Goal: Task Accomplishment & Management: Use online tool/utility

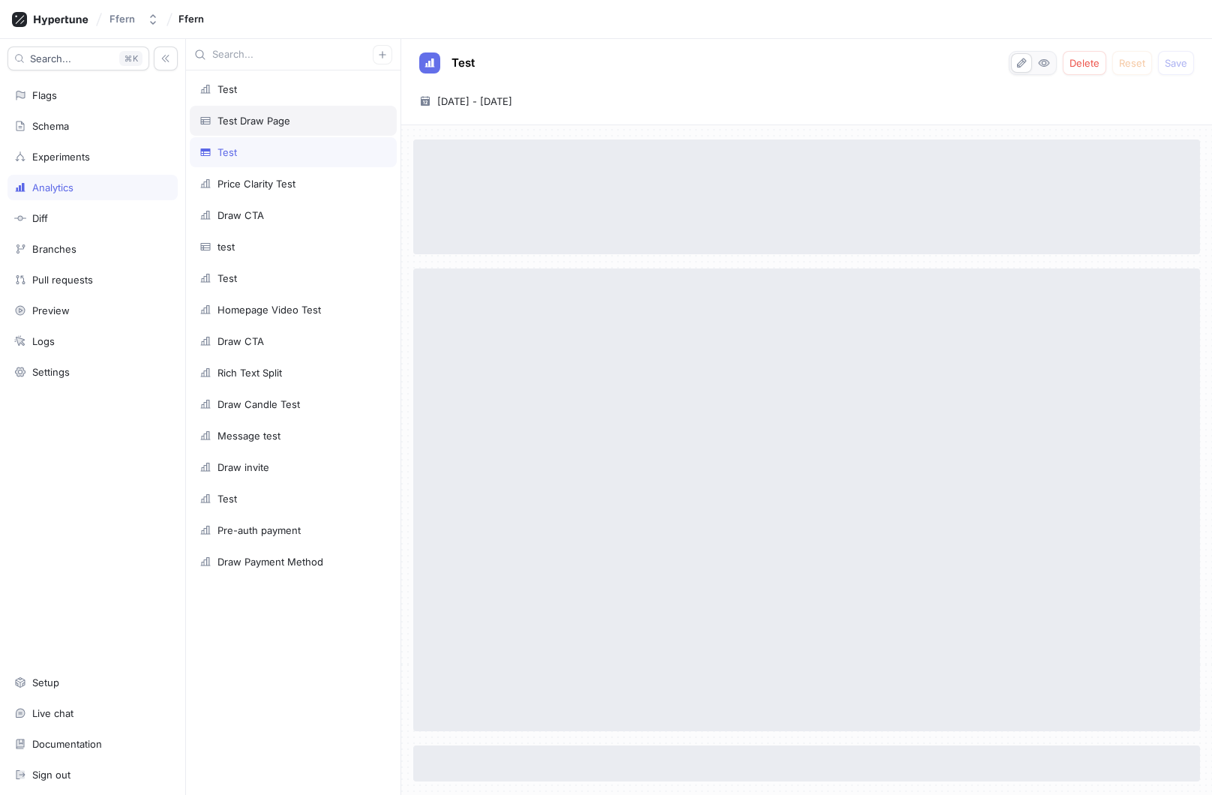
click at [325, 127] on div "Test Draw Page" at bounding box center [293, 121] width 207 height 30
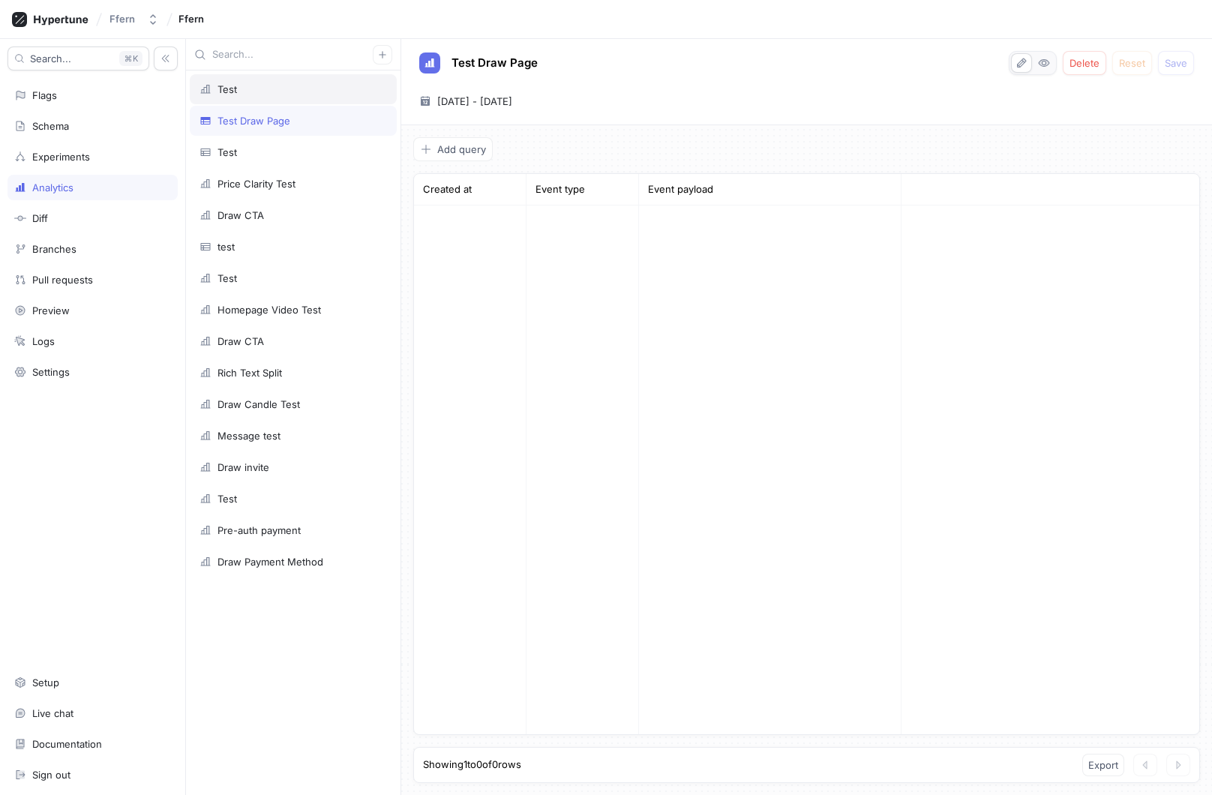
click at [320, 100] on div "Test" at bounding box center [293, 89] width 207 height 30
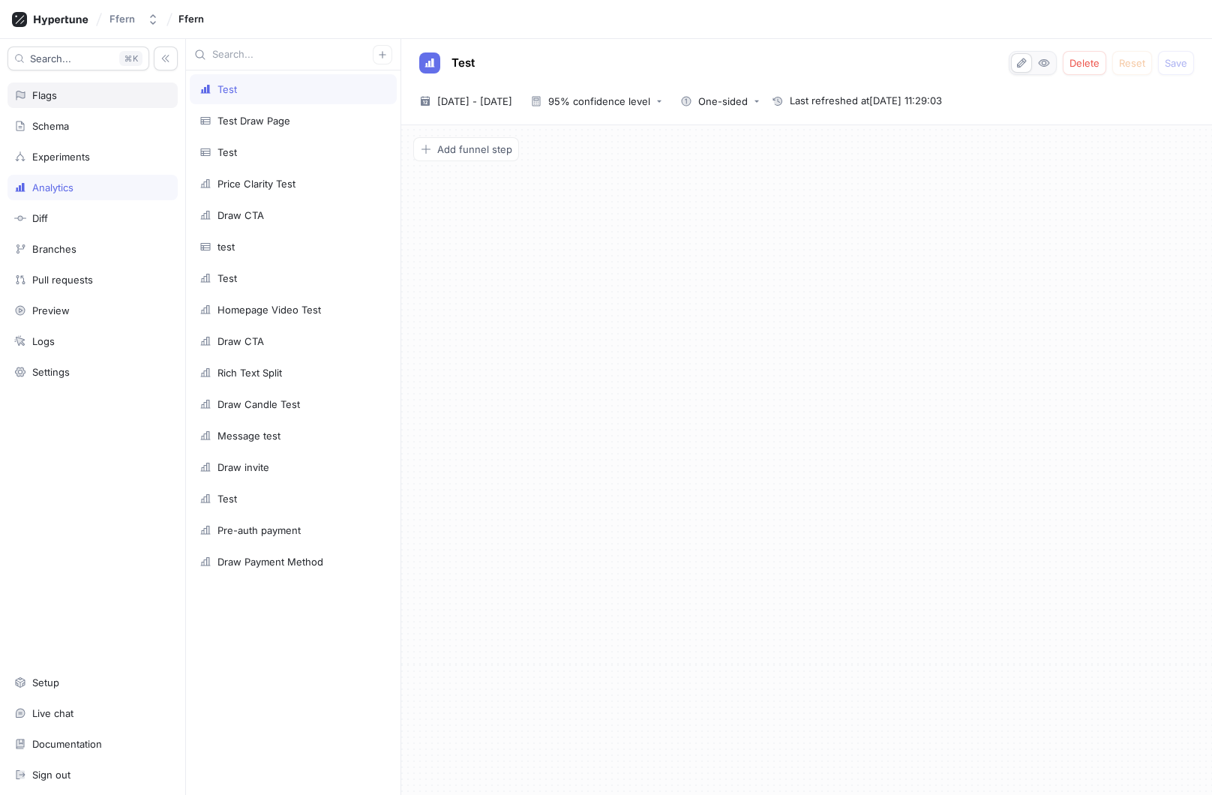
click at [104, 103] on div "Flags" at bounding box center [93, 96] width 170 height 26
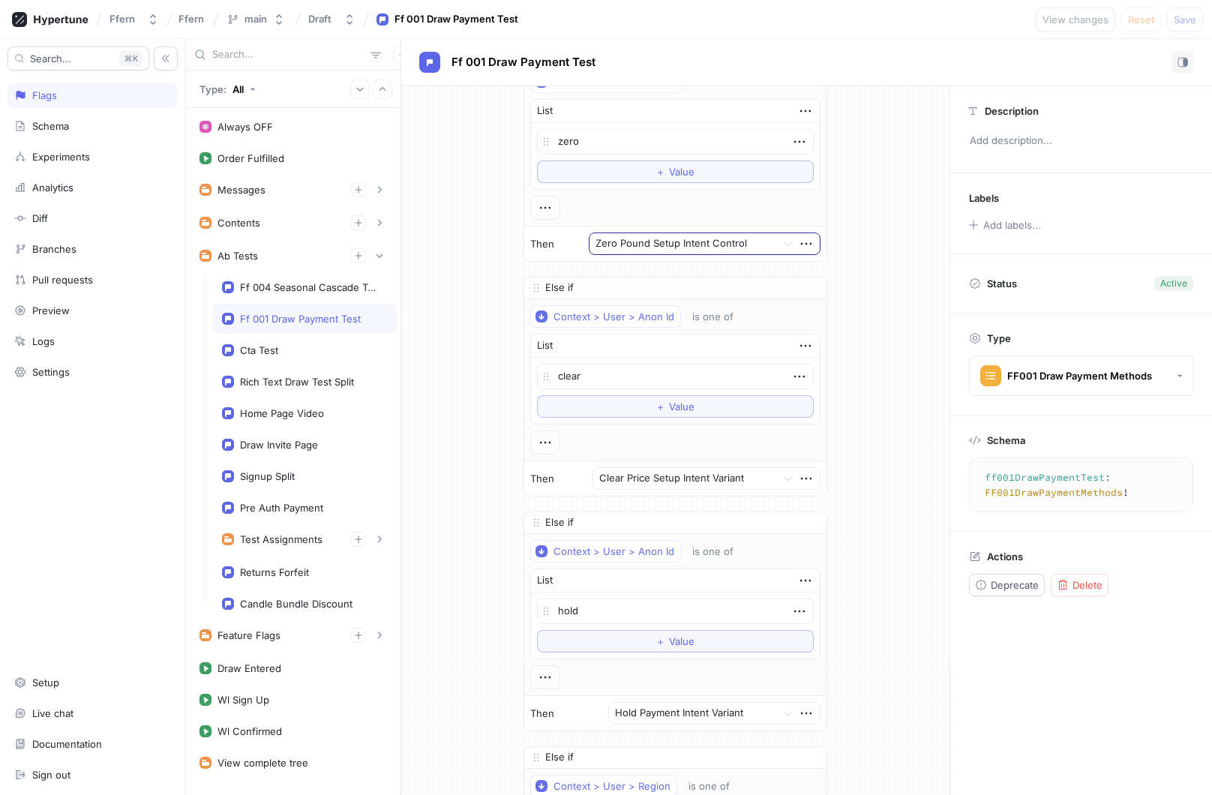
scroll to position [83, 0]
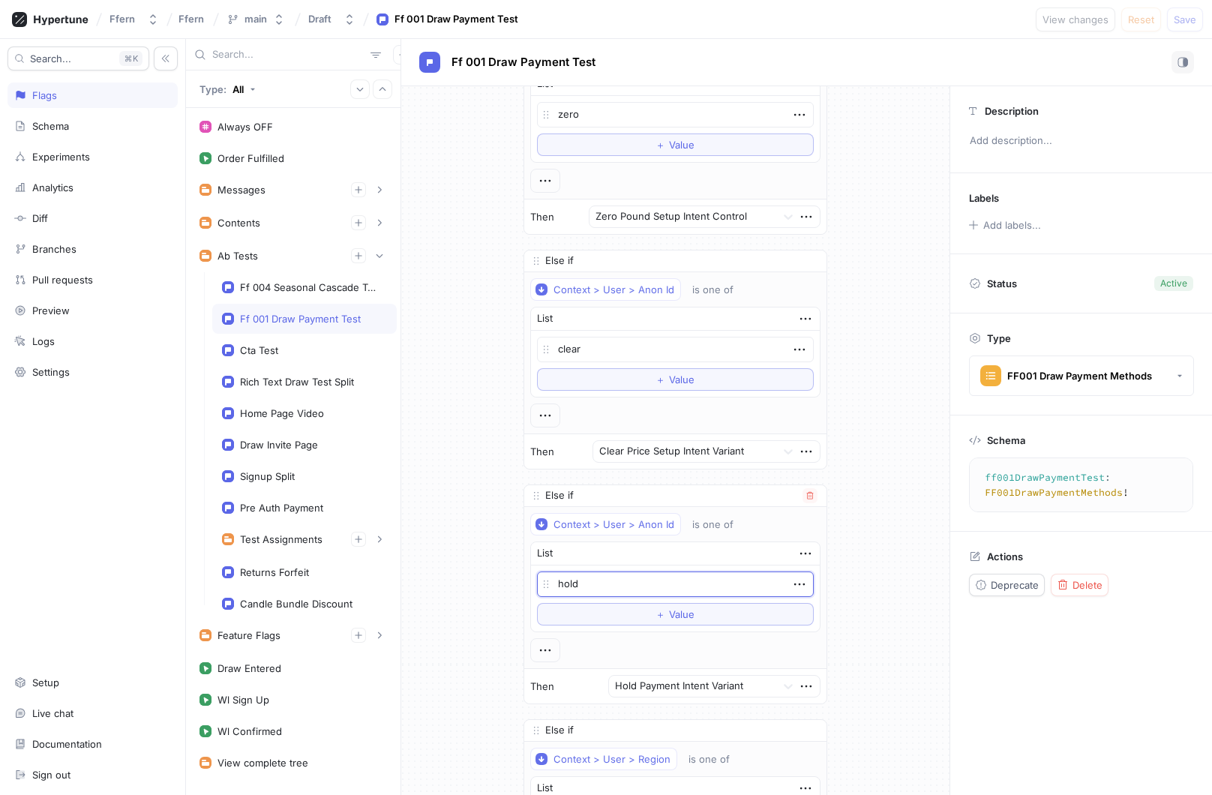
click at [609, 586] on textarea "hold" at bounding box center [676, 585] width 278 height 26
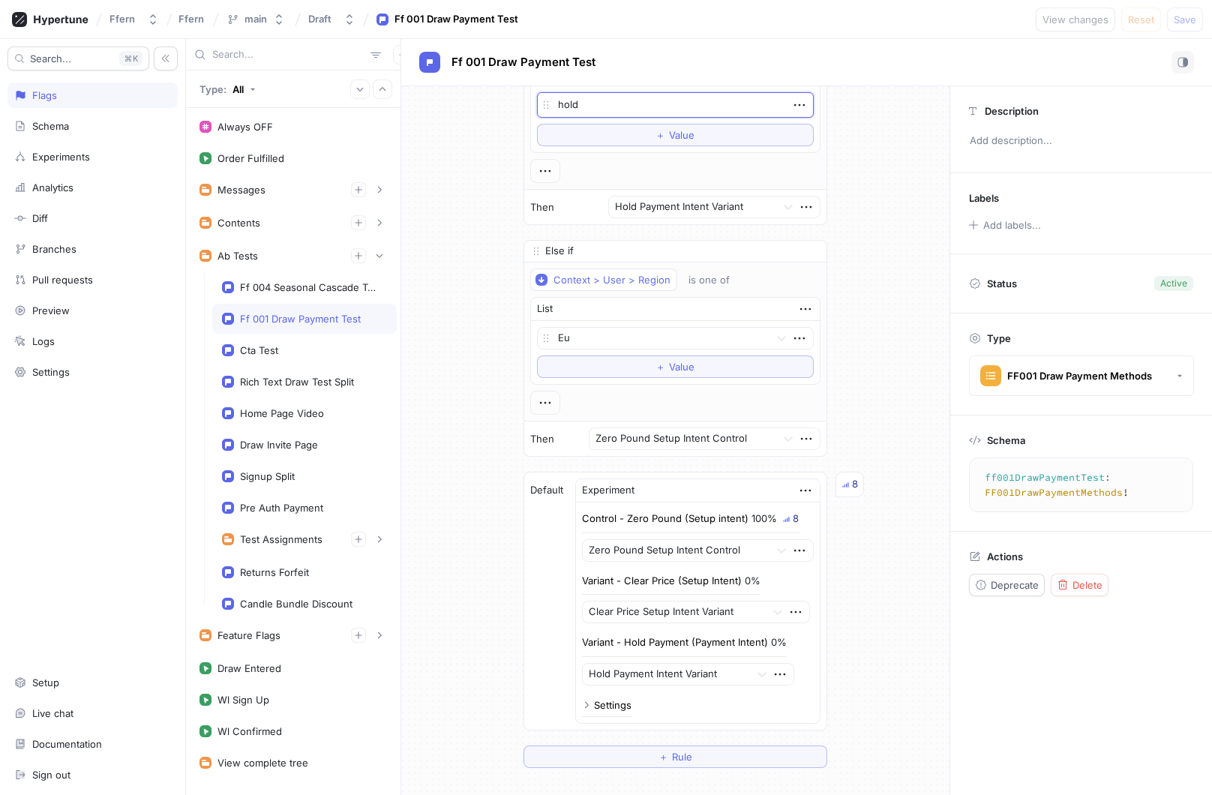
scroll to position [320, 0]
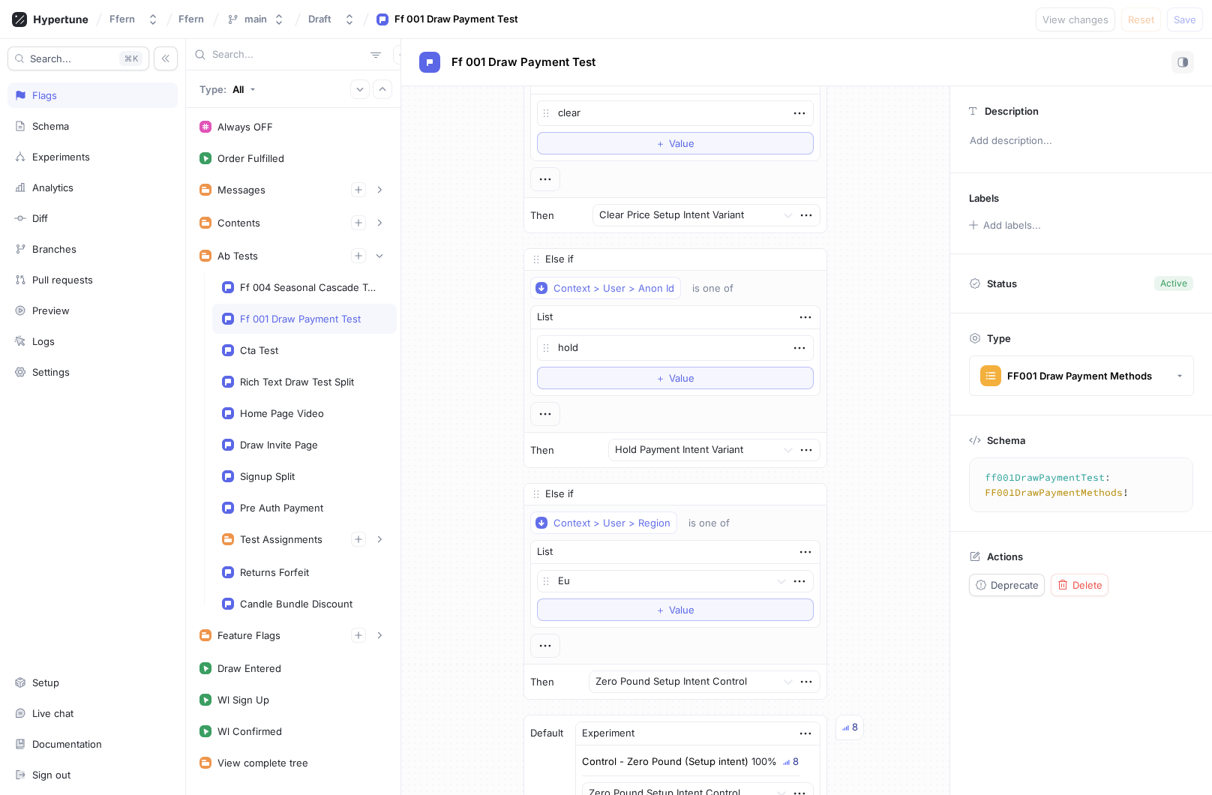
type textarea "x"
click at [462, 374] on div "If Context > User > Anon Id is one of List zero To pick up a draggable item, pr…" at bounding box center [675, 395] width 548 height 1257
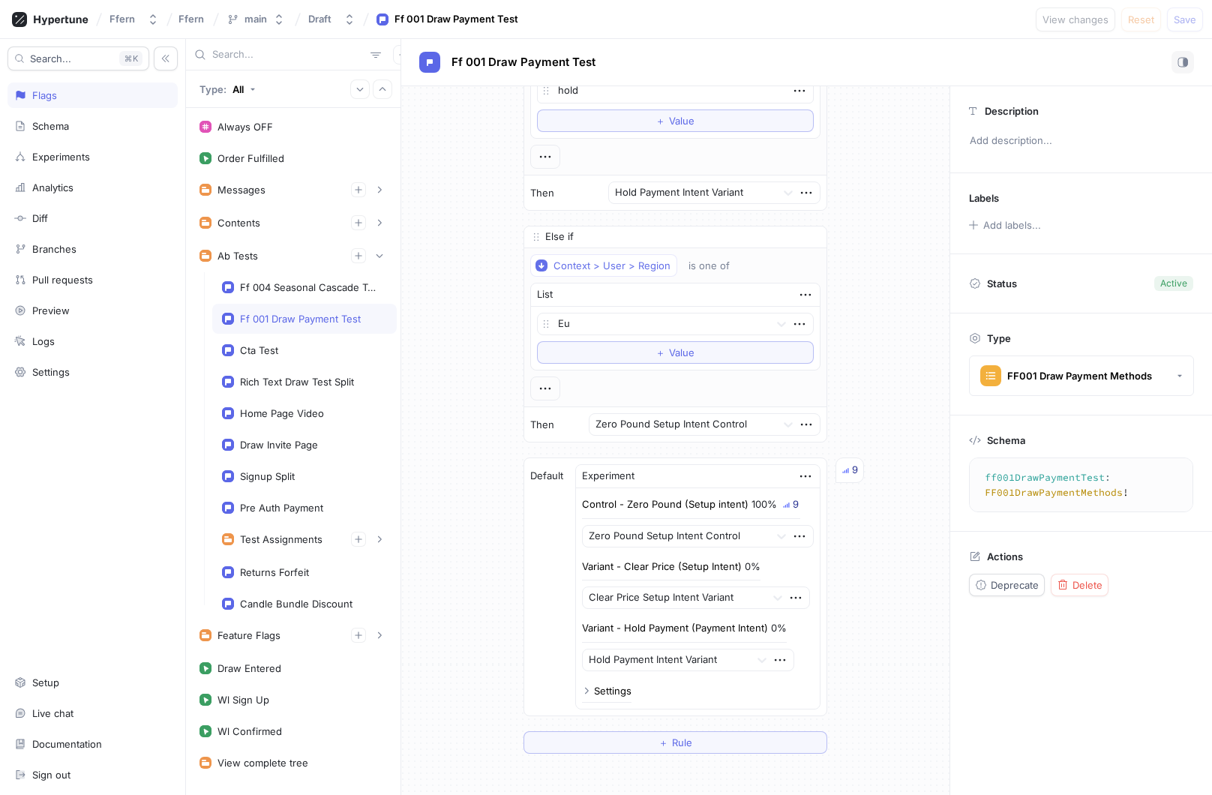
scroll to position [493, 0]
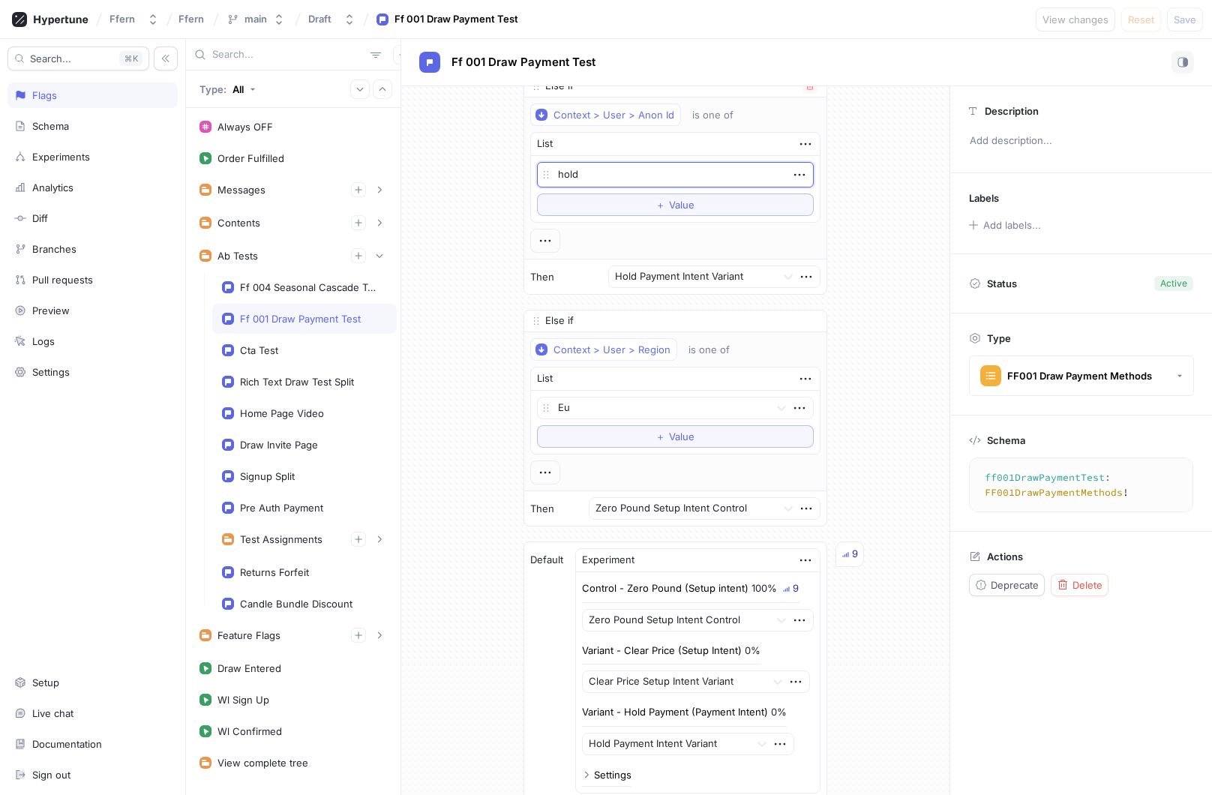
click at [594, 173] on textarea "hold" at bounding box center [676, 175] width 278 height 26
type textarea "x"
